Goal: Check status: Check status

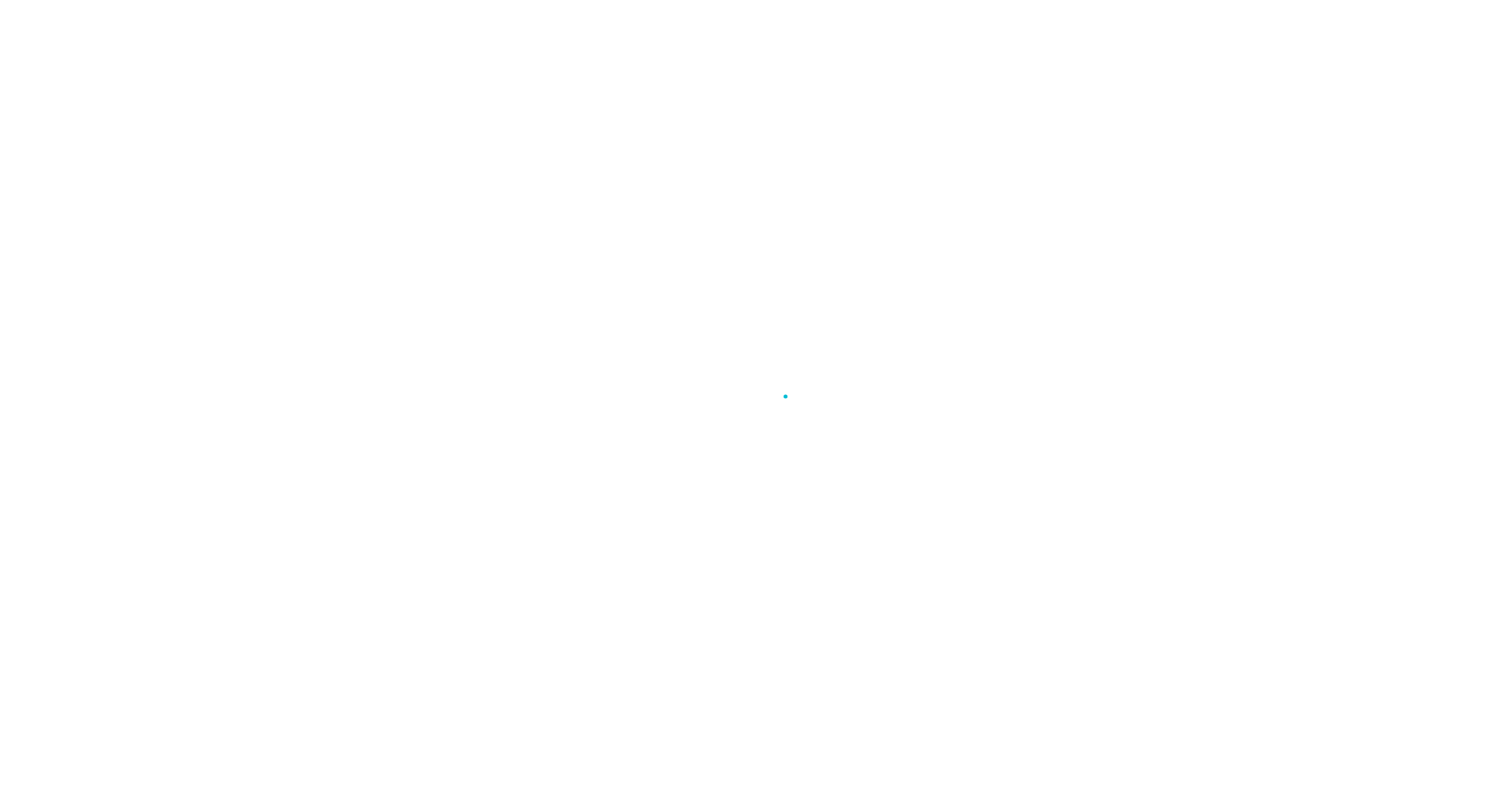
click at [1097, 352] on div at bounding box center [756, 396] width 1512 height 793
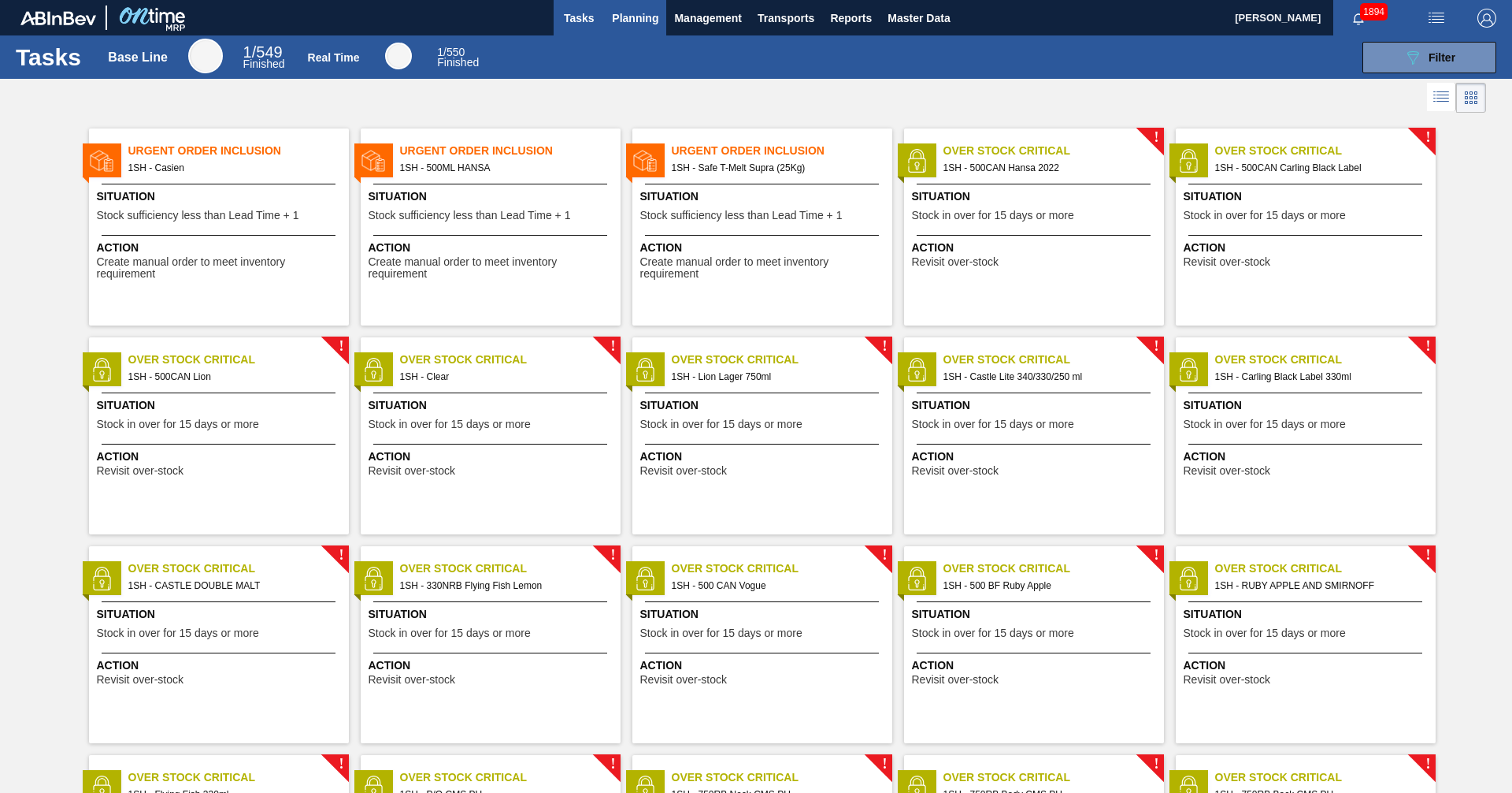
click at [648, 24] on span "Planning" at bounding box center [635, 17] width 47 height 19
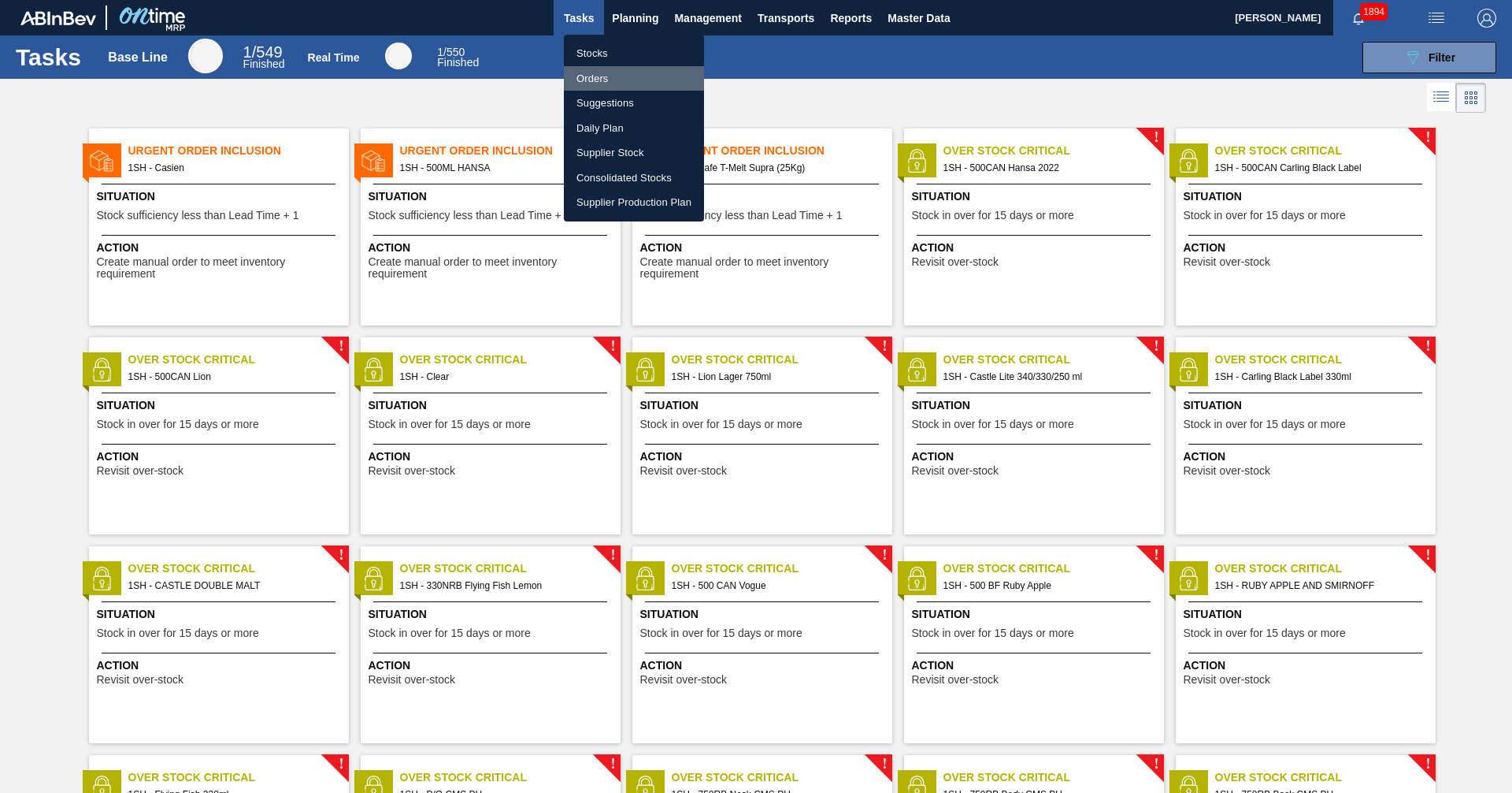
click at [589, 77] on li "Orders" at bounding box center [634, 78] width 140 height 25
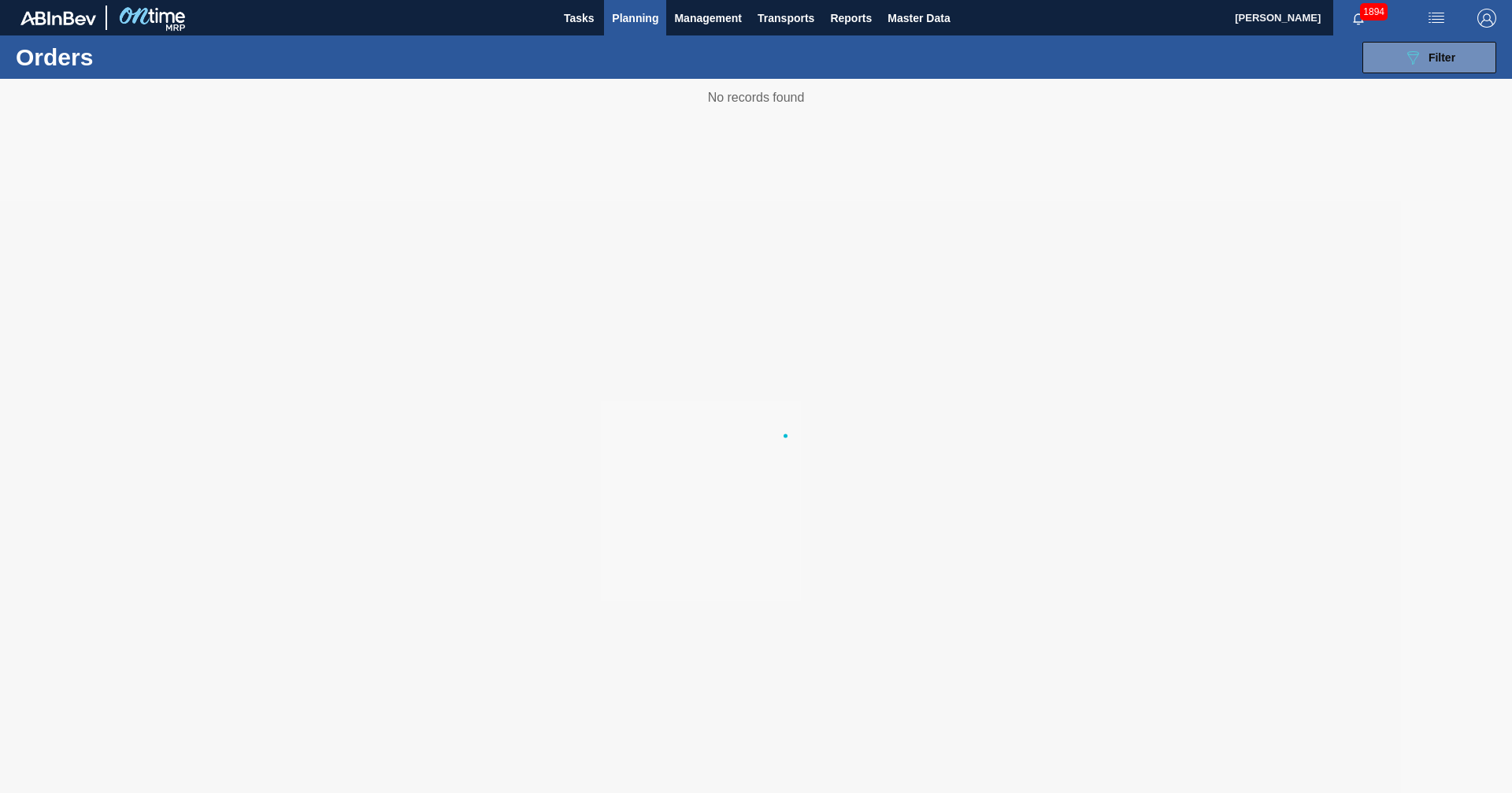
click at [634, 21] on span "Planning" at bounding box center [635, 17] width 47 height 19
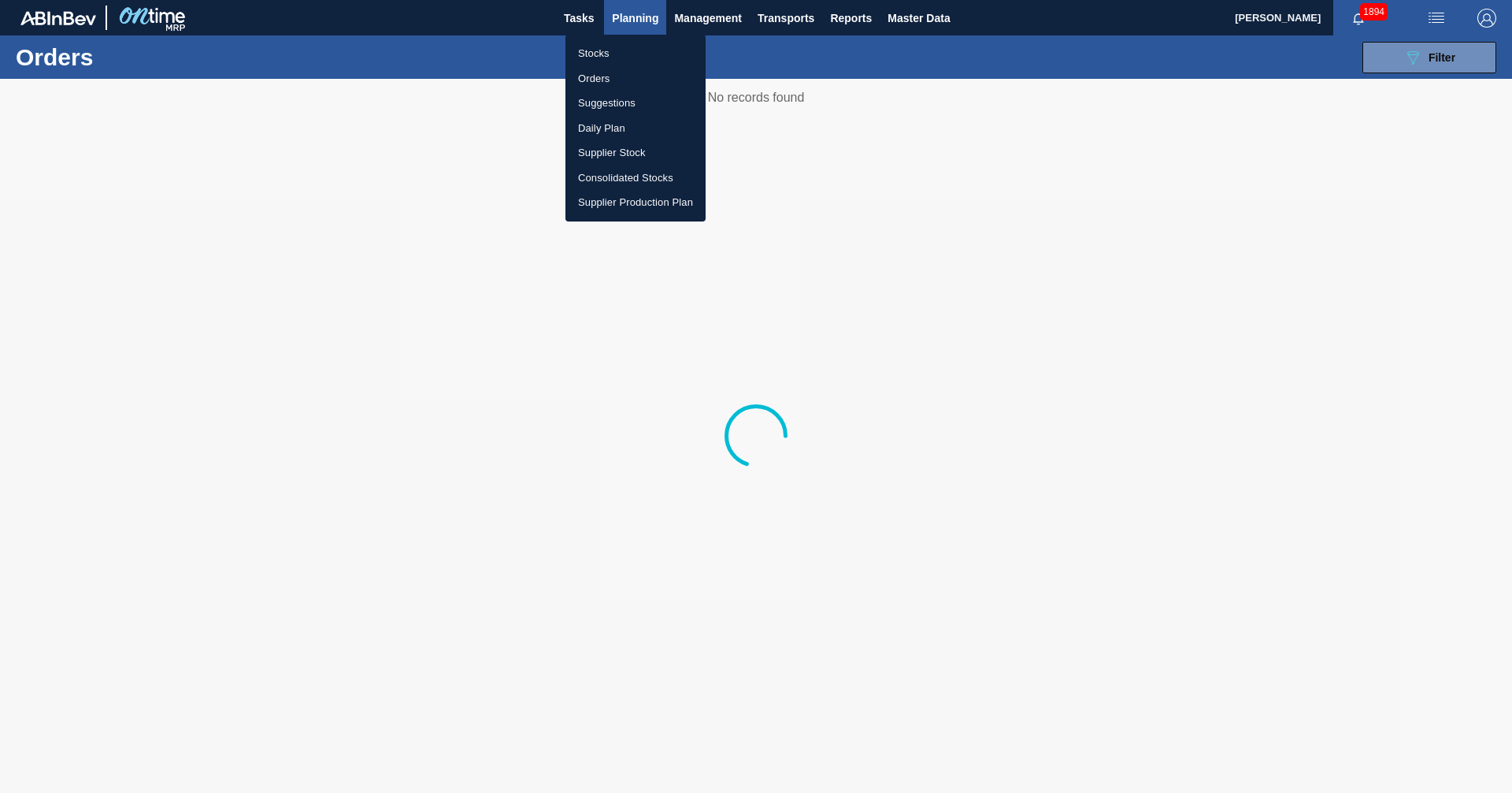
click at [599, 55] on li "Stocks" at bounding box center [635, 53] width 140 height 25
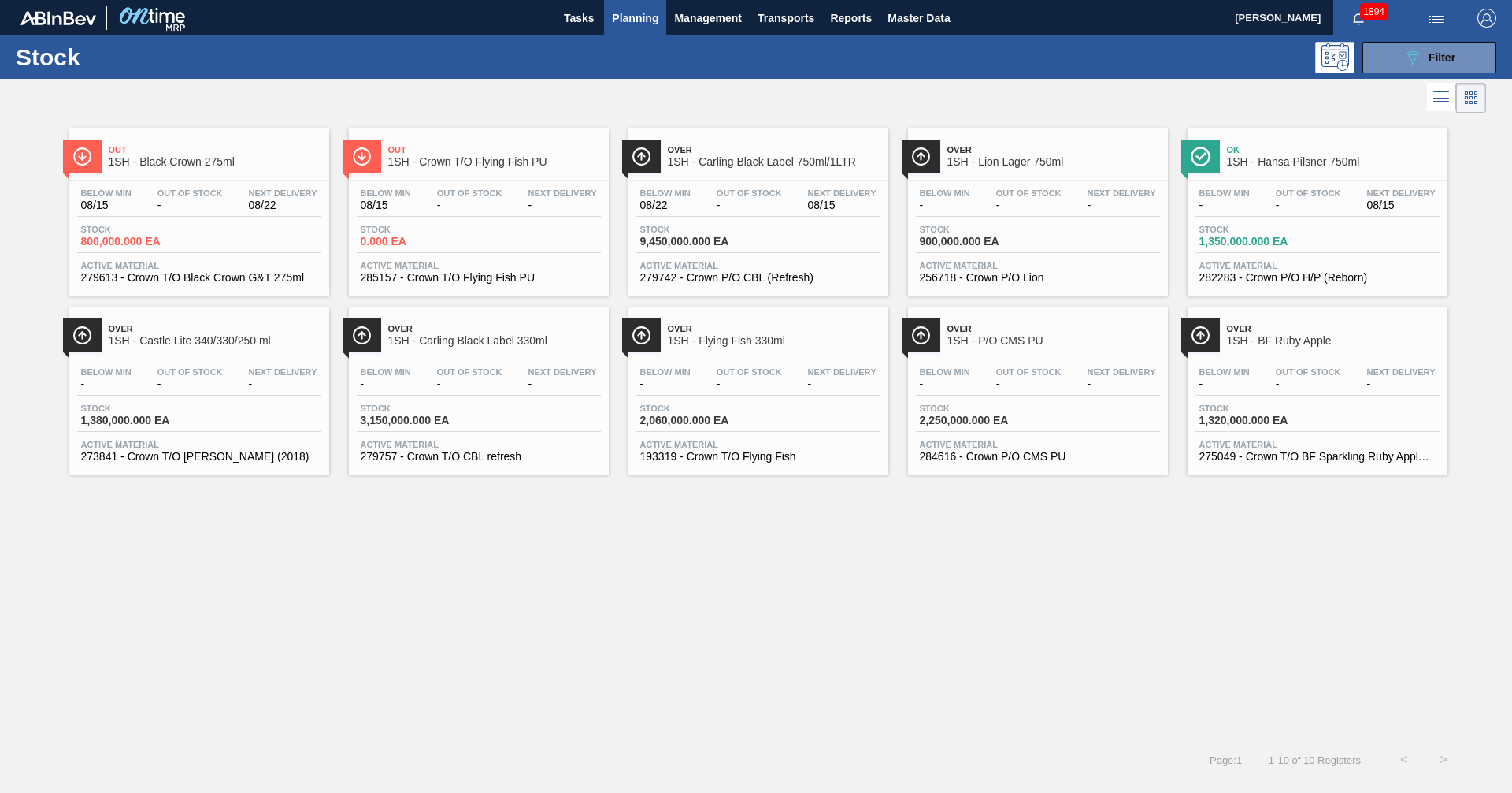
click at [659, 72] on div "089F7B8B-B2A5-4AFE-B5C0-19BA573D28AC Filter" at bounding box center [878, 57] width 1253 height 32
click at [659, 73] on div "Stock 089F7B8B-B2A5-4AFE-B5C0-19BA573D28AC Filter" at bounding box center [756, 57] width 1512 height 43
click at [876, 534] on div "Out 1SH - Black Crown 275ml Below Min 08/15 Out Of Stock - Next Delivery 08/22 …" at bounding box center [756, 428] width 1512 height 623
click at [1018, 338] on span "1SH - P/O CMS PU" at bounding box center [1053, 341] width 212 height 12
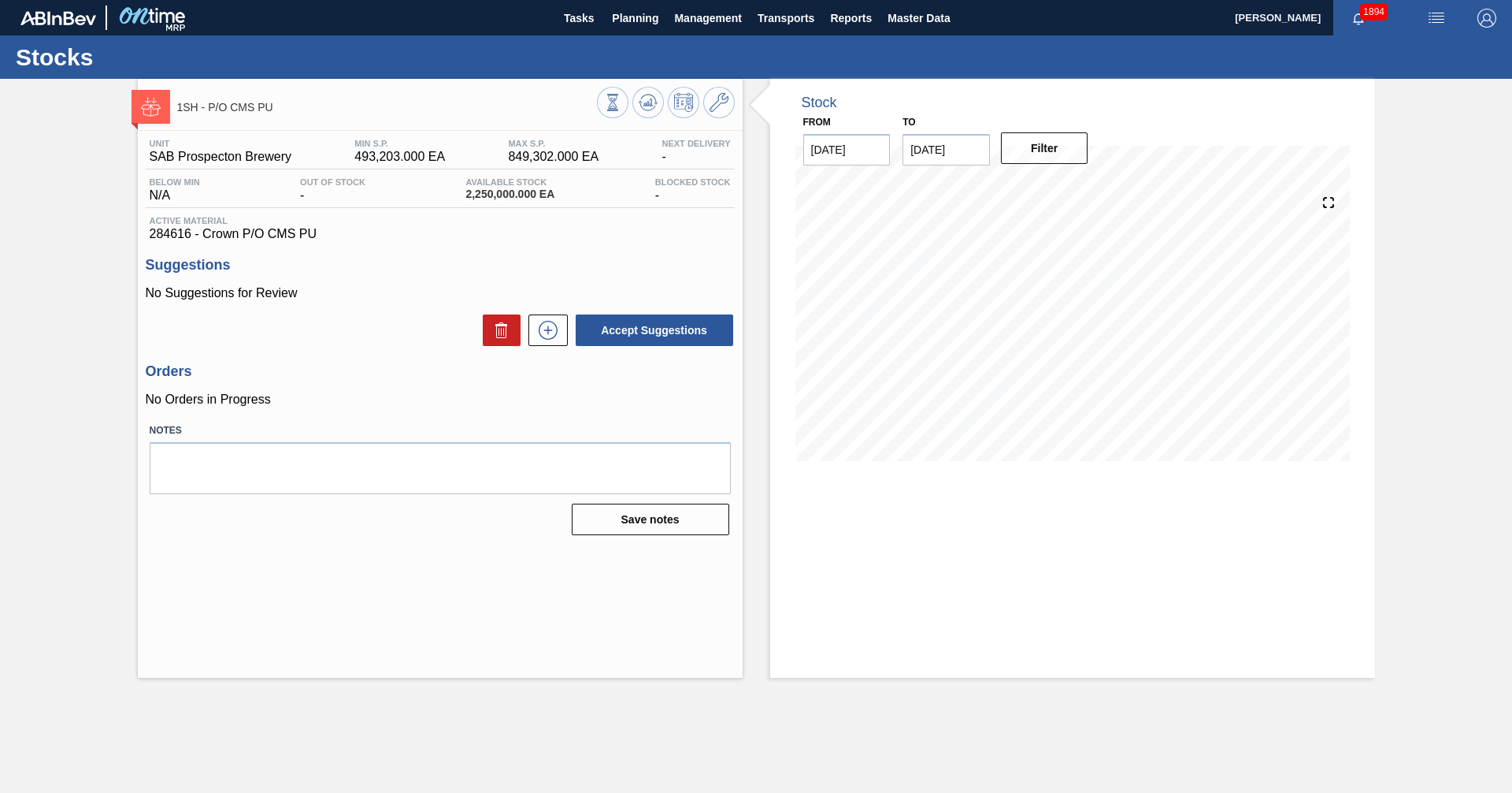
click at [589, 391] on div "Orders No Orders in Progress" at bounding box center [440, 385] width 589 height 43
click at [545, 694] on main "Tasks Planning Management Transports Reports Master Data [PERSON_NAME] 1894 Mar…" at bounding box center [756, 396] width 1512 height 793
click at [412, 379] on h3 "Orders" at bounding box center [440, 372] width 589 height 17
click at [648, 104] on icon at bounding box center [648, 103] width 2 height 4
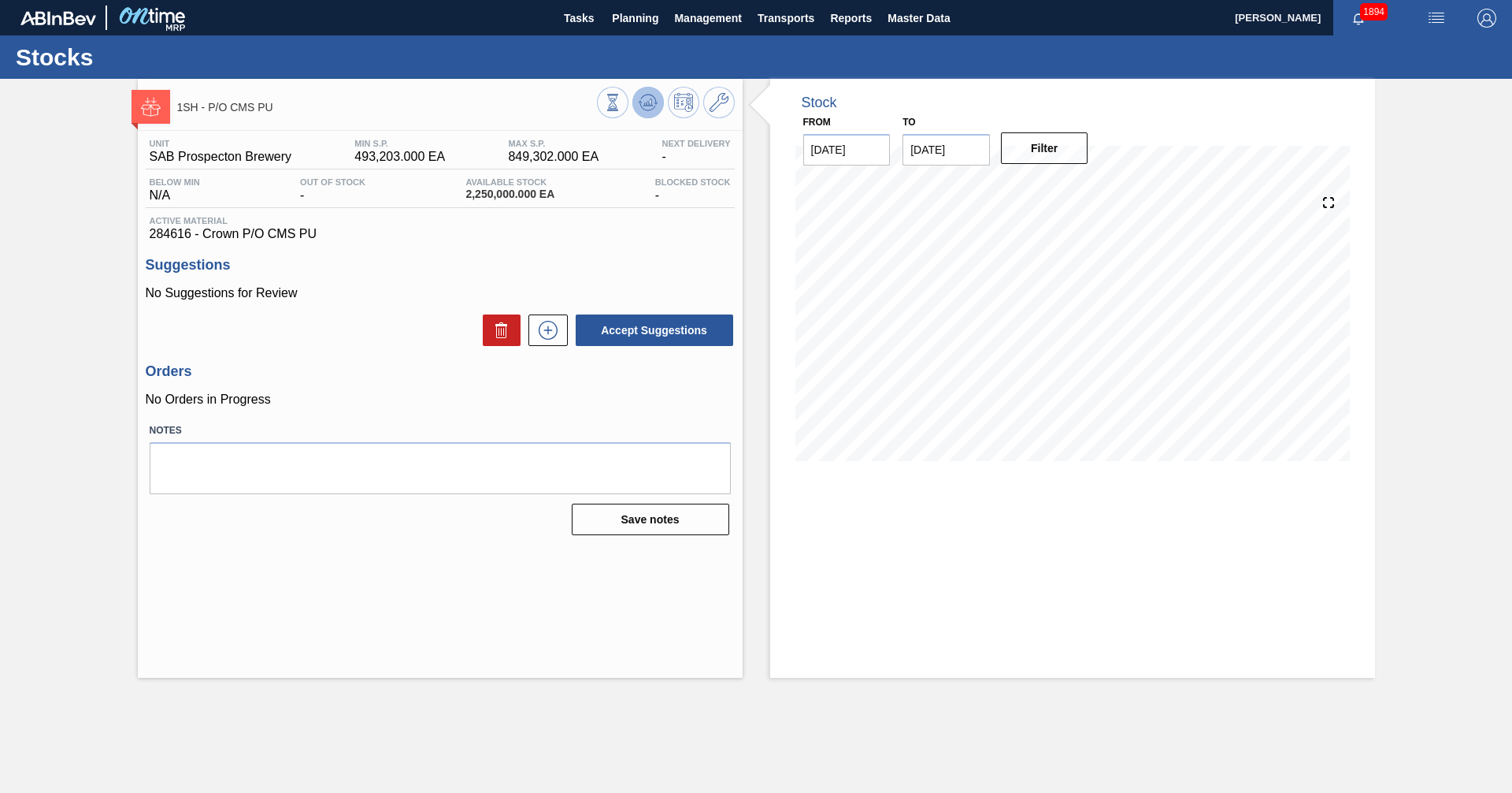
click at [650, 101] on polygon at bounding box center [649, 102] width 1 height 7
click at [650, 102] on icon at bounding box center [651, 102] width 2 height 7
click at [1049, 561] on div "Stock From [DATE] to [DATE] Filter 08/24 Stock Projection 2,250,000 SAP Plannin…" at bounding box center [1072, 378] width 605 height 599
click at [986, 564] on div "Stock From [DATE] to [DATE] Filter 08/15 Stock Projection 2,250,000 SAP Plannin…" at bounding box center [1072, 378] width 605 height 599
click at [908, 562] on div "Stock From [DATE] to [DATE] Filter 08/15 Stock Projection 2,250,000 SAP Plannin…" at bounding box center [1072, 378] width 605 height 599
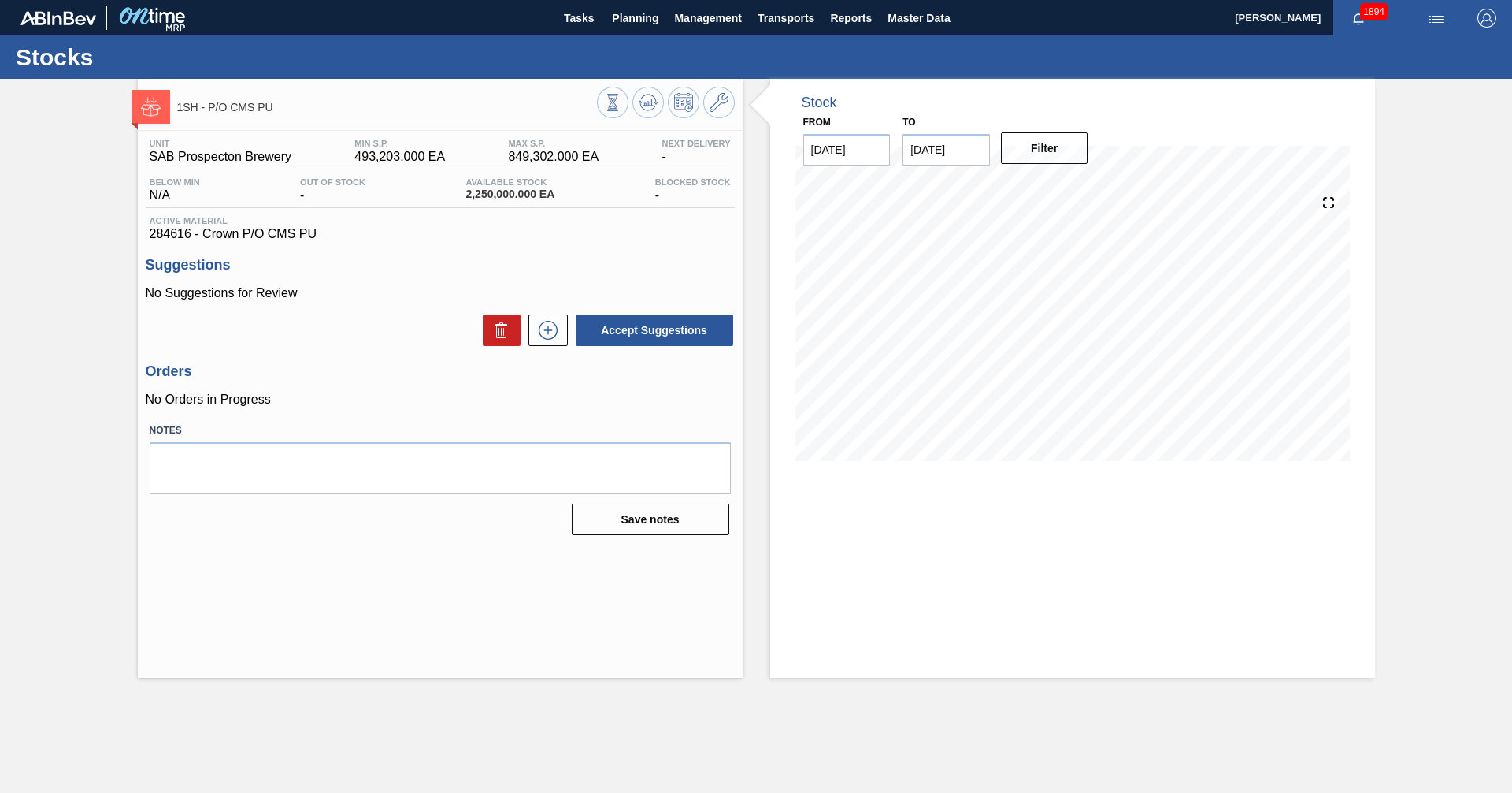
click at [845, 494] on div "Stock From [DATE] to [DATE] Filter 08/15 Stock Projection 2,250,000 SAP Plannin…" at bounding box center [1072, 378] width 605 height 599
click at [825, 566] on div "Stock From [DATE] to [DATE] Filter 08/15 Stock Projection 2,250,000 SAP Plannin…" at bounding box center [1072, 378] width 605 height 599
